Goal: Task Accomplishment & Management: Manage account settings

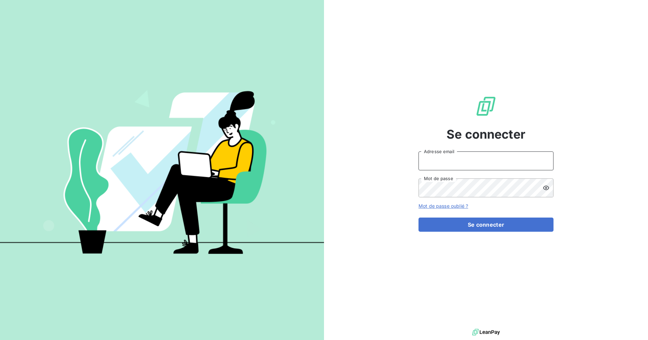
click at [468, 166] on input "Adresse email" at bounding box center [485, 160] width 135 height 19
type input "[EMAIL_ADDRESS][DOMAIN_NAME]"
click at [418, 218] on button "Se connecter" at bounding box center [485, 225] width 135 height 14
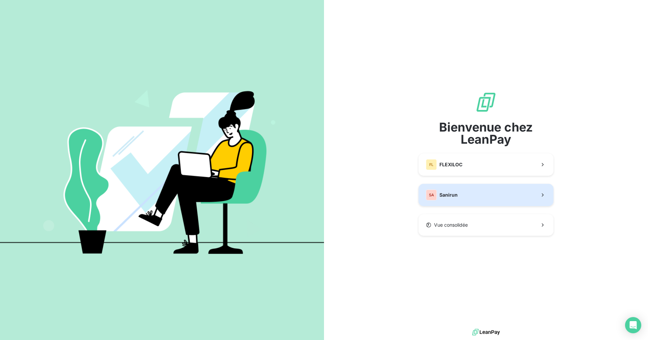
click at [476, 192] on button "SA Sanirun" at bounding box center [485, 195] width 135 height 22
